Goal: Task Accomplishment & Management: Manage account settings

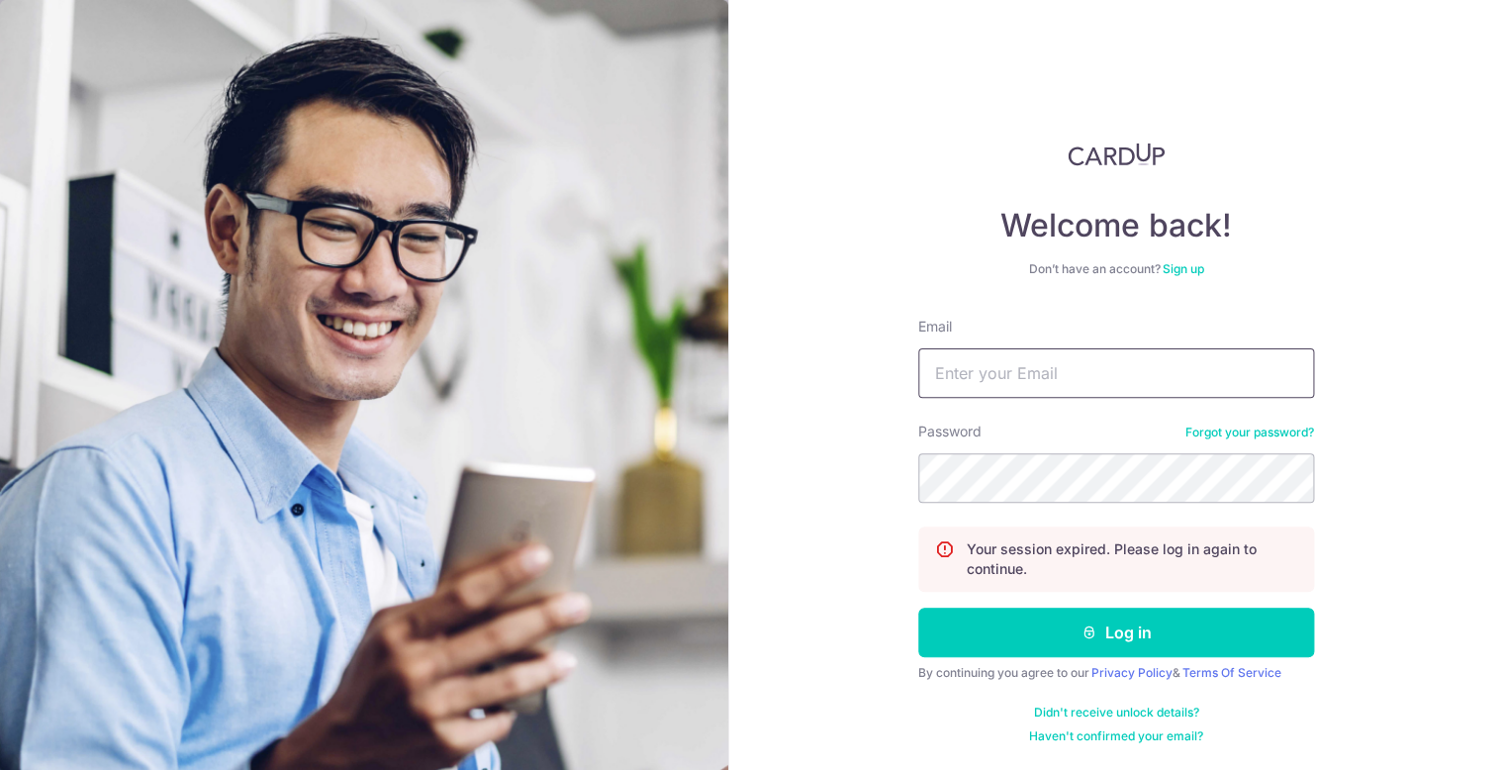
click at [1089, 361] on input "Email" at bounding box center [1116, 372] width 396 height 49
type input "[EMAIL_ADDRESS][DOMAIN_NAME]"
click at [918, 608] on button "Log in" at bounding box center [1116, 632] width 396 height 49
